Goal: Information Seeking & Learning: Check status

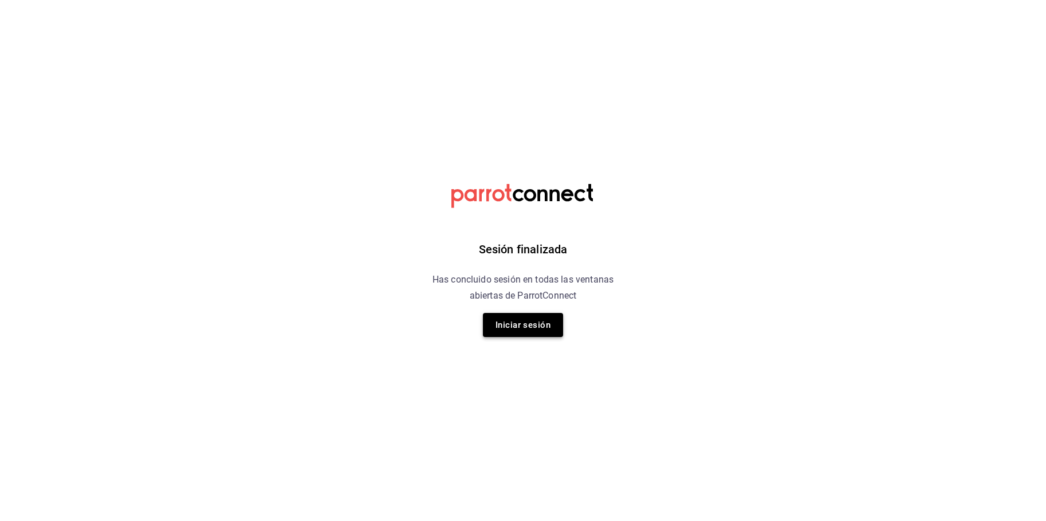
click at [515, 318] on button "Iniciar sesión" at bounding box center [523, 325] width 80 height 24
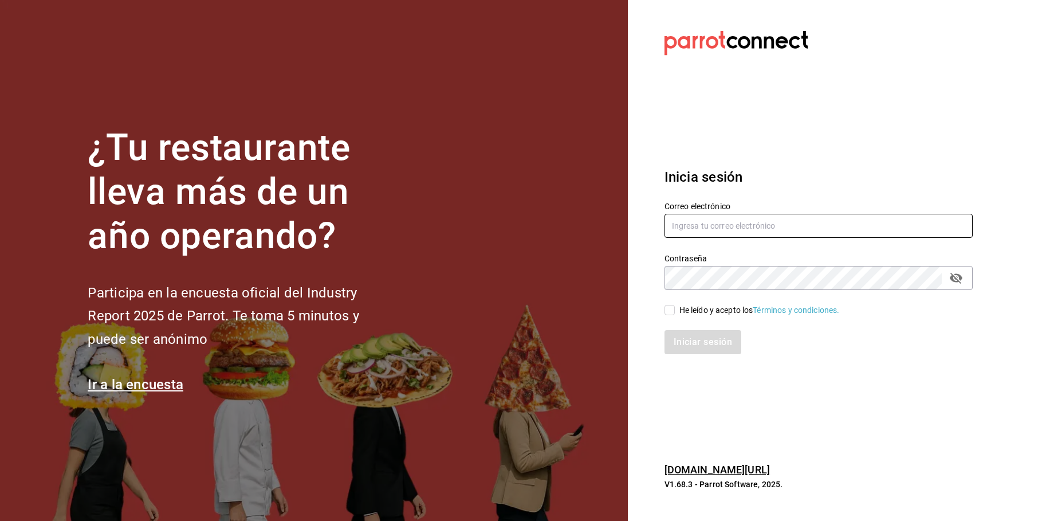
click at [672, 233] on input "text" at bounding box center [819, 226] width 308 height 24
type input "[PERSON_NAME][EMAIL_ADDRESS][DOMAIN_NAME]"
click at [668, 308] on input "He leído y acepto los Términos y condiciones." at bounding box center [670, 310] width 10 height 10
checkbox input "true"
click at [689, 347] on button "Iniciar sesión" at bounding box center [704, 342] width 78 height 24
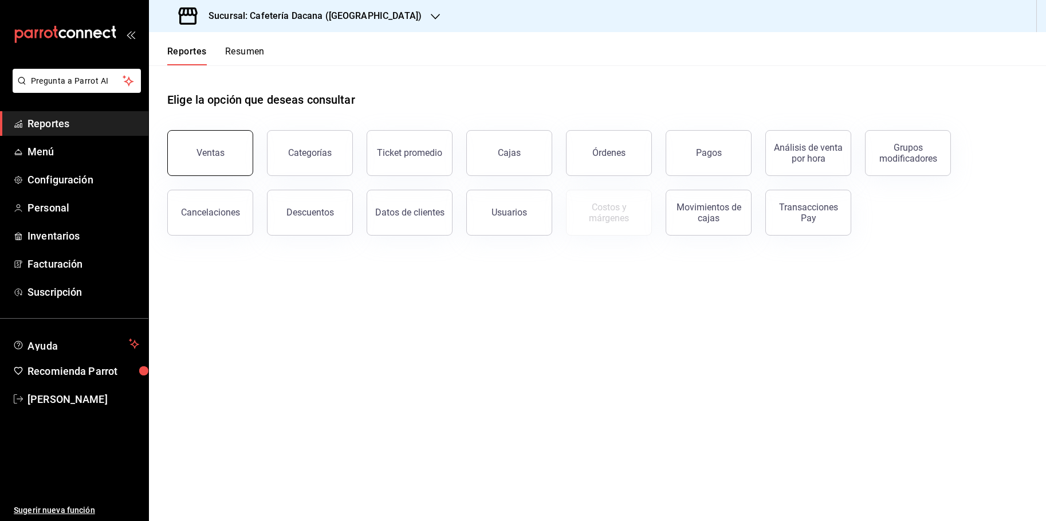
click at [219, 166] on button "Ventas" at bounding box center [210, 153] width 86 height 46
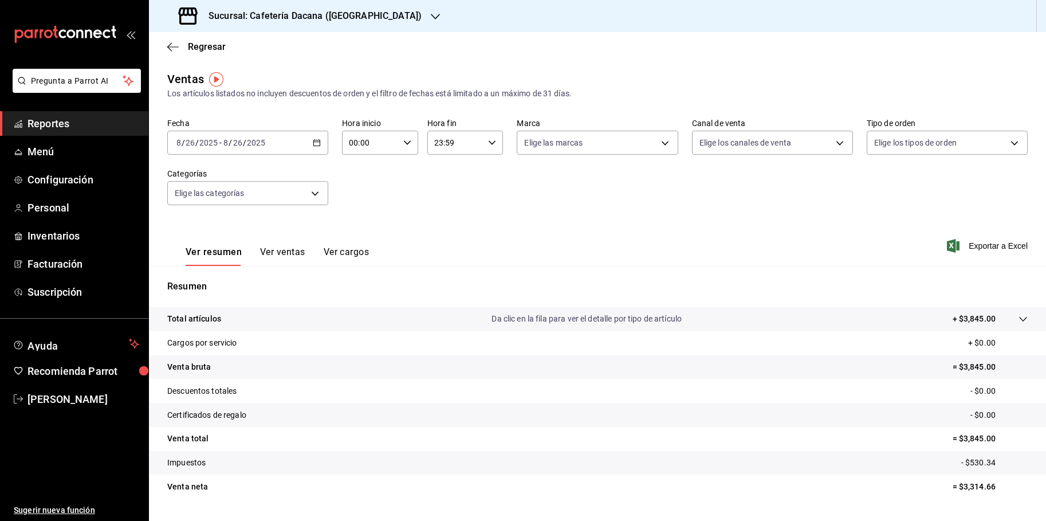
click at [313, 139] on icon "button" at bounding box center [317, 143] width 8 height 8
click at [211, 280] on span "Rango de fechas" at bounding box center [221, 280] width 89 height 12
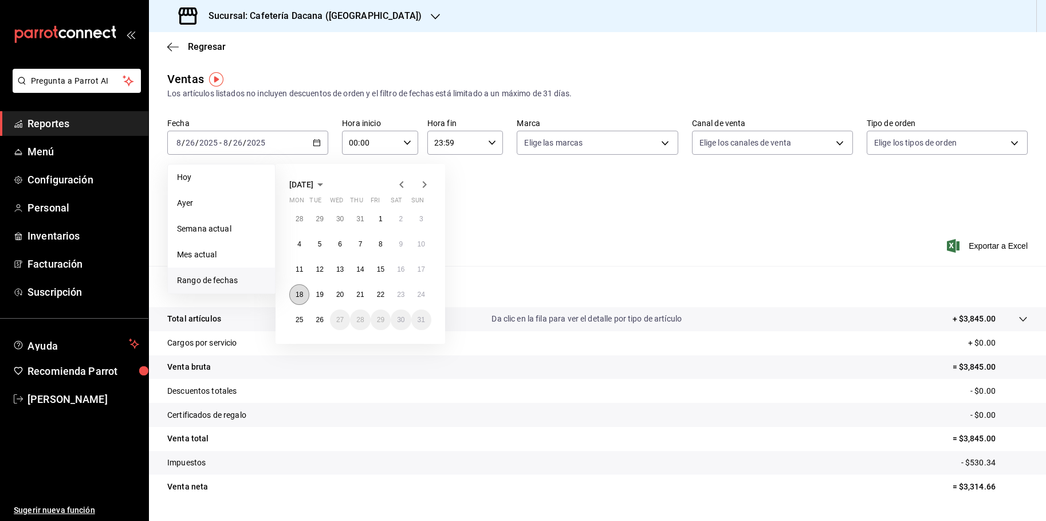
click at [300, 296] on abbr "18" at bounding box center [299, 295] width 7 height 8
click at [426, 291] on button "24" at bounding box center [421, 294] width 20 height 21
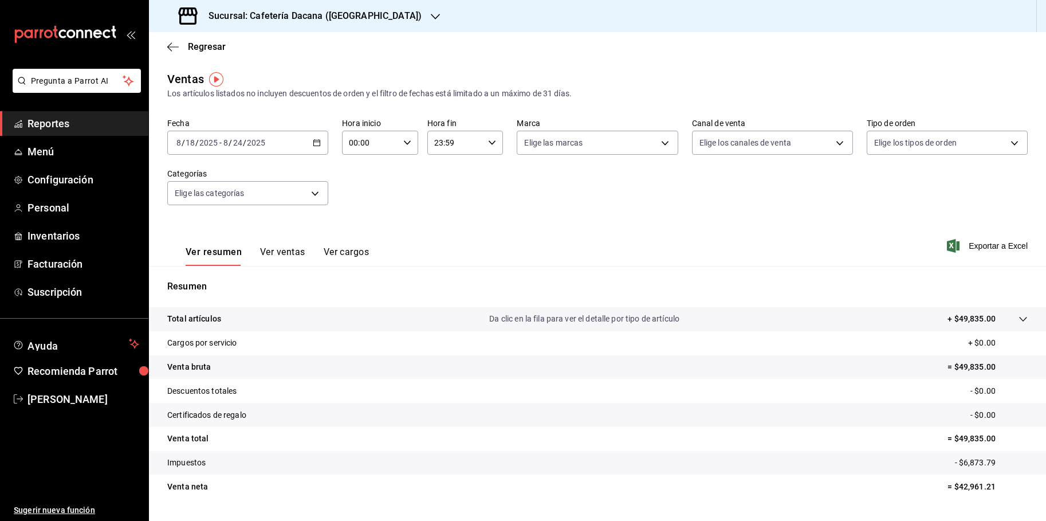
drag, startPoint x: 945, startPoint y: 485, endPoint x: 997, endPoint y: 488, distance: 52.2
click at [997, 488] on p "= $42,961.21" at bounding box center [988, 487] width 80 height 12
drag, startPoint x: 988, startPoint y: 486, endPoint x: 951, endPoint y: 487, distance: 36.7
click at [951, 487] on p "= $42,961.21" at bounding box center [988, 487] width 80 height 12
copy p "42,961.21"
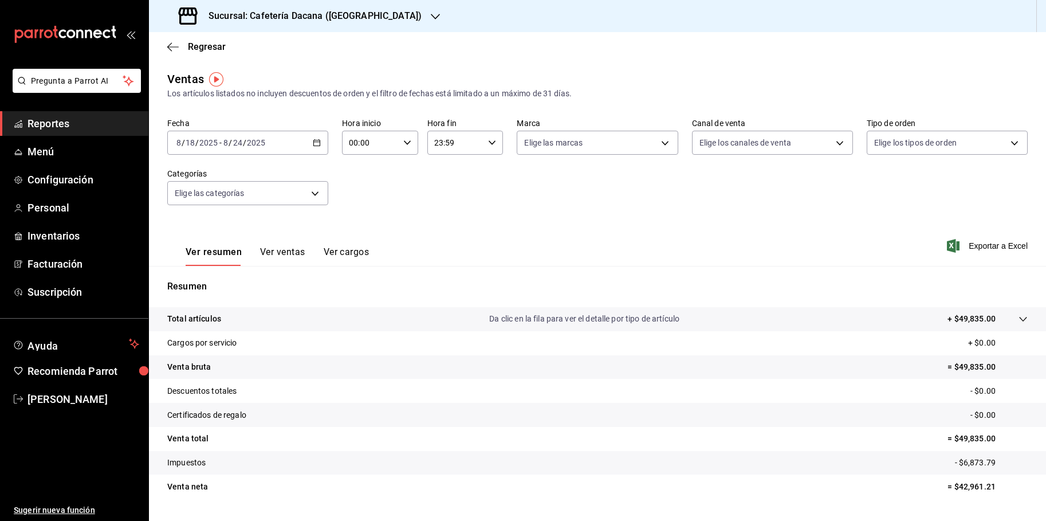
click at [258, 144] on input "2025" at bounding box center [255, 142] width 19 height 9
click at [354, 23] on div "Sucursal: Cafetería Dacana (Centro Médico)" at bounding box center [301, 16] width 287 height 32
click at [186, 73] on span "Restaurante Dacana (Centro Médico)" at bounding box center [238, 75] width 161 height 12
click at [291, 148] on div "2025-08-18 8 / 18 / 2025 - 2025-08-24 8 / 24 / 2025" at bounding box center [247, 143] width 161 height 24
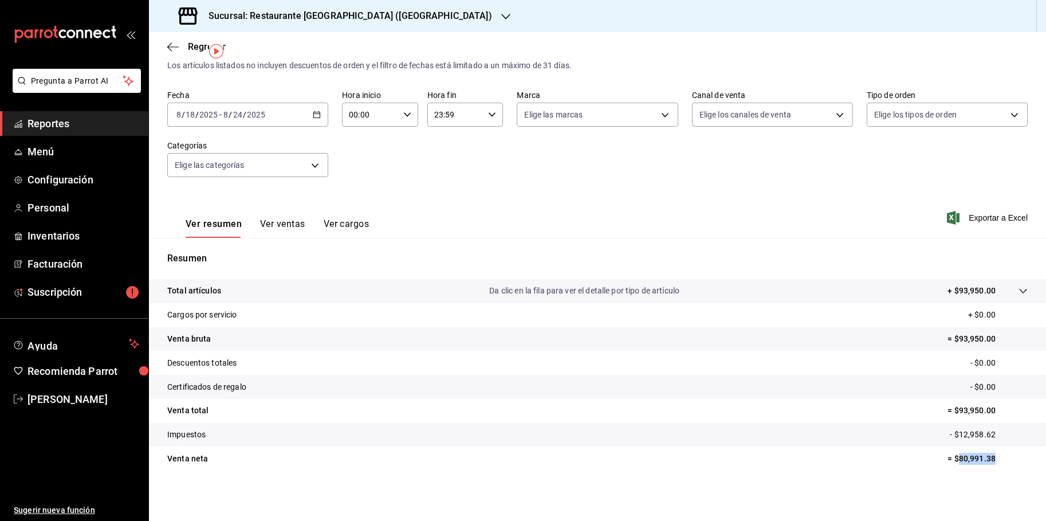
drag, startPoint x: 950, startPoint y: 458, endPoint x: 1002, endPoint y: 457, distance: 52.2
click at [1002, 457] on p "= $80,991.38" at bounding box center [988, 459] width 80 height 12
copy p "80,991.38"
click at [288, 13] on h3 "Sucursal: Restaurante Dacana (Centro Médico)" at bounding box center [345, 16] width 293 height 14
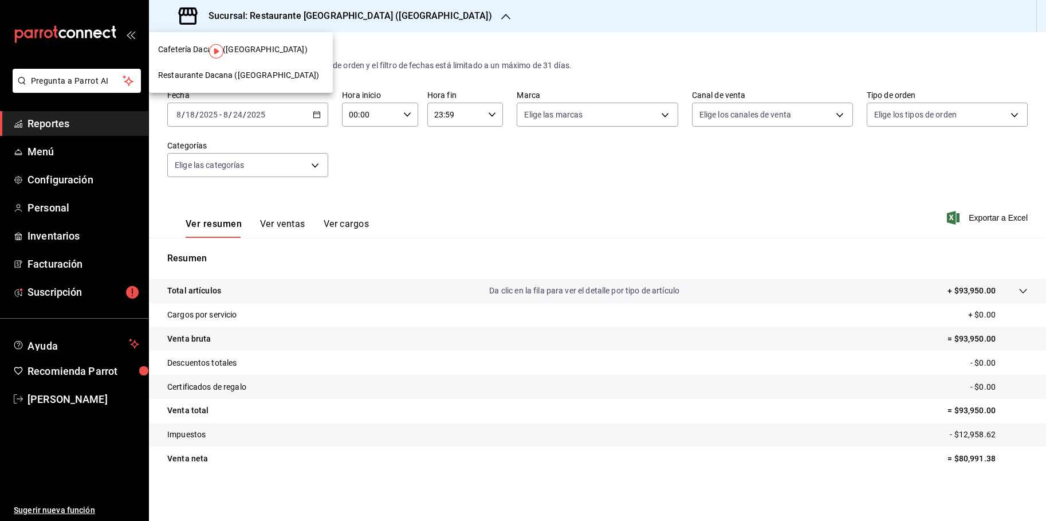
click at [407, 193] on div at bounding box center [523, 260] width 1046 height 521
